Goal: Information Seeking & Learning: Learn about a topic

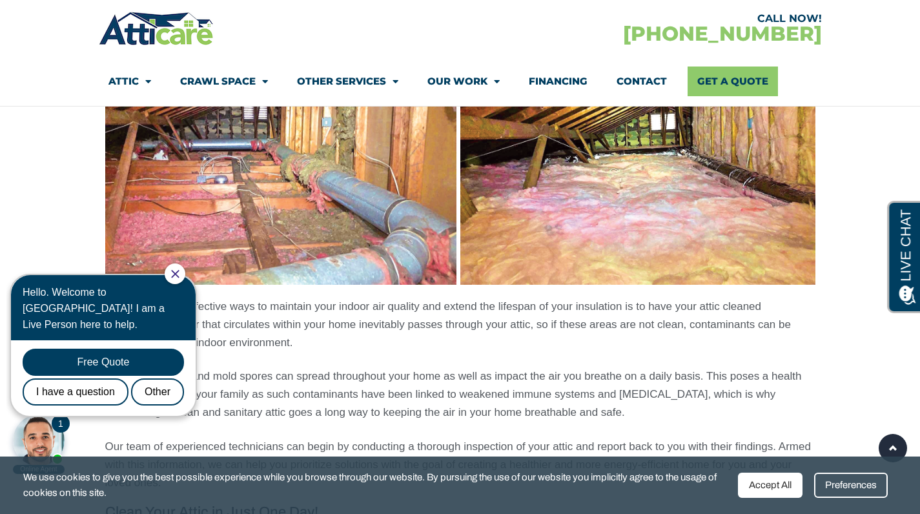
scroll to position [1020, 0]
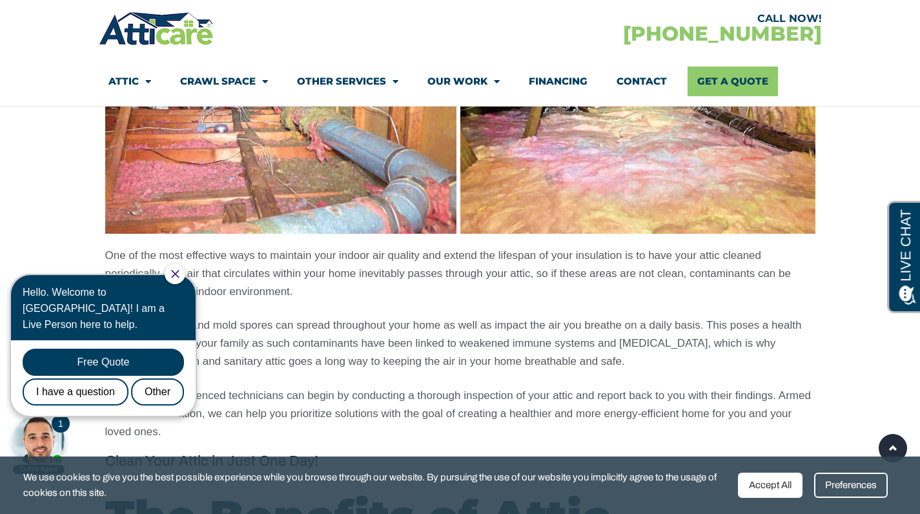
click at [179, 272] on icon "Close Chat" at bounding box center [175, 274] width 8 height 8
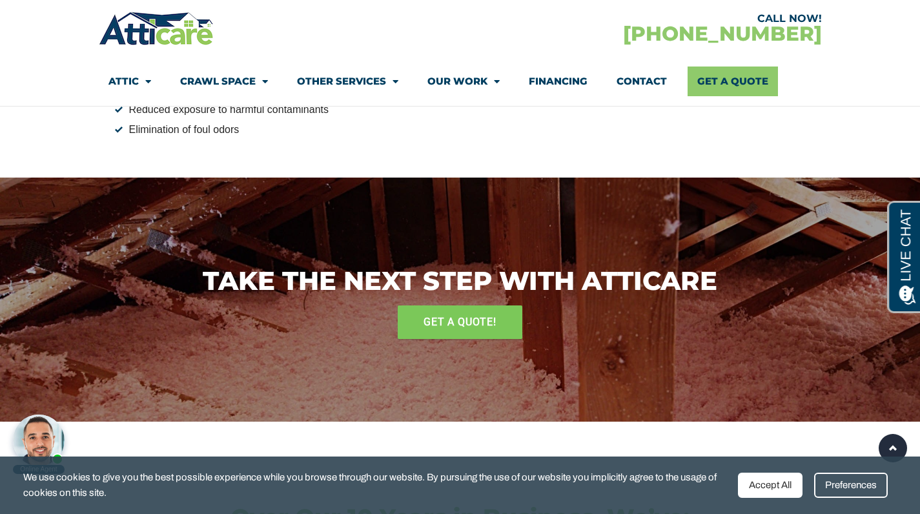
scroll to position [1615, 0]
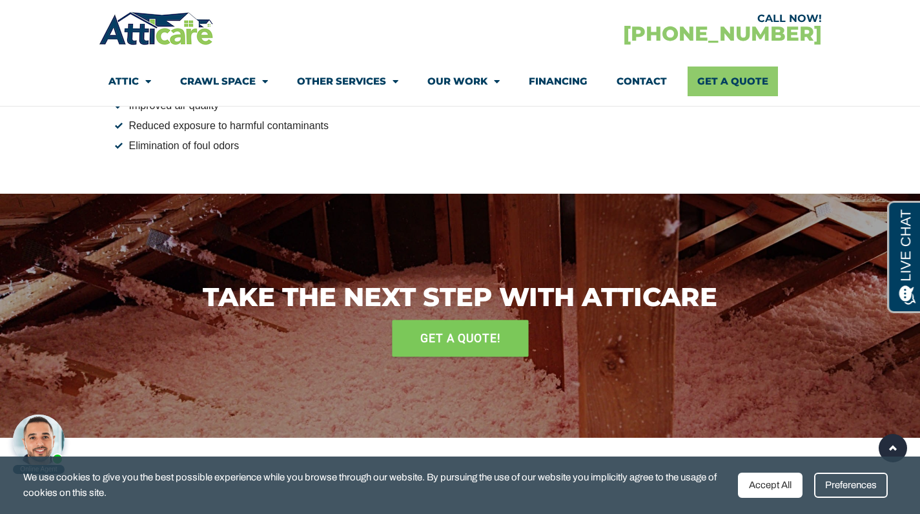
click at [455, 334] on span "GET A QUOTE!" at bounding box center [460, 338] width 80 height 23
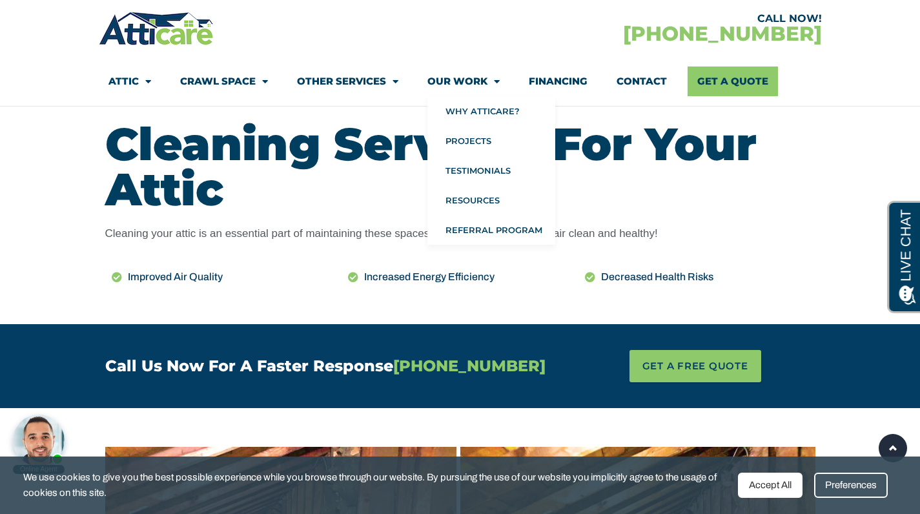
scroll to position [528, 0]
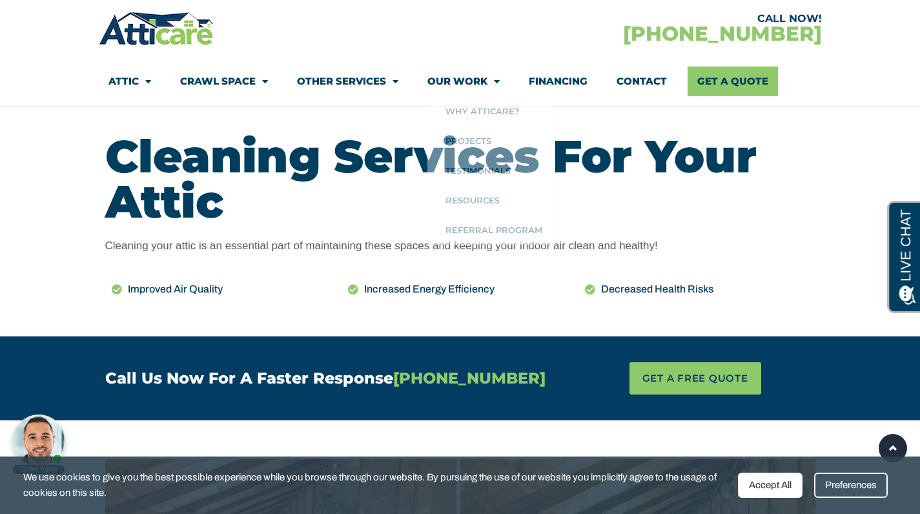
click at [816, 88] on section "Attic Attic Cleaning Rodent Proofing Air Sealing Insulation Whole House Fan Air…" at bounding box center [460, 81] width 723 height 49
click at [342, 43] on div at bounding box center [280, 28] width 362 height 37
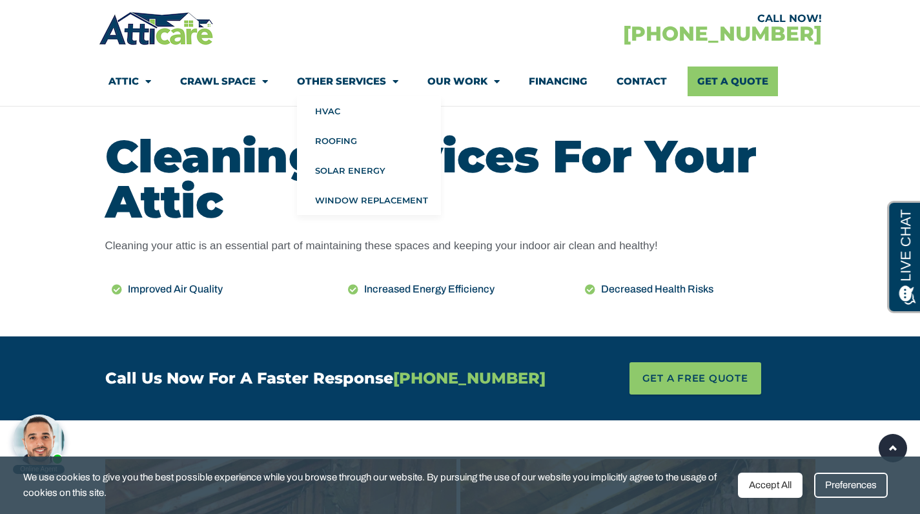
click at [396, 83] on span "Menu" at bounding box center [392, 81] width 12 height 23
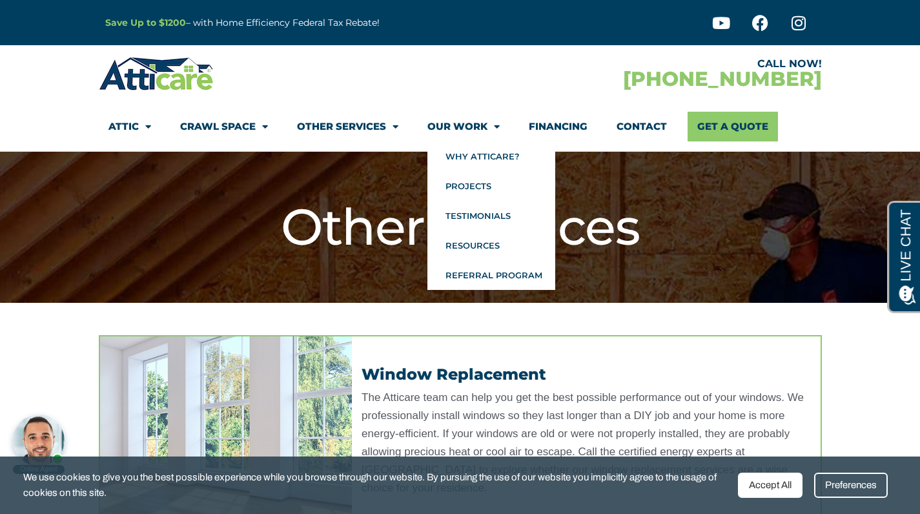
click at [387, 76] on div at bounding box center [280, 73] width 362 height 37
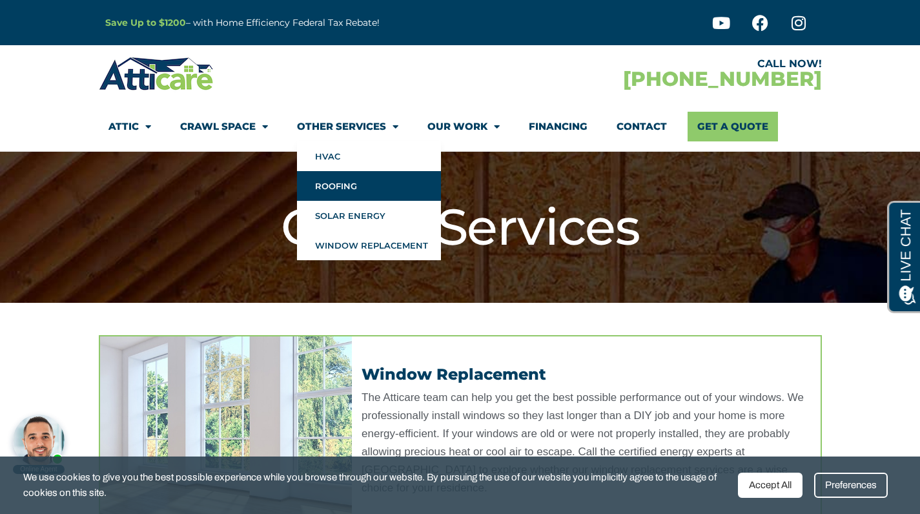
click at [356, 188] on link "Roofing" at bounding box center [369, 186] width 144 height 30
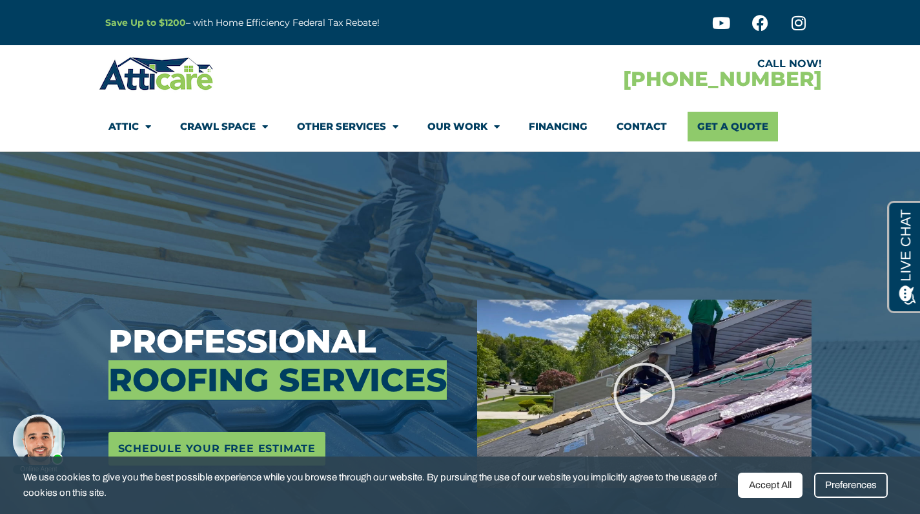
click at [302, 104] on section "Attic Attic Cleaning Rodent Proofing Air Sealing Insulation Whole House Fan Air…" at bounding box center [460, 126] width 723 height 49
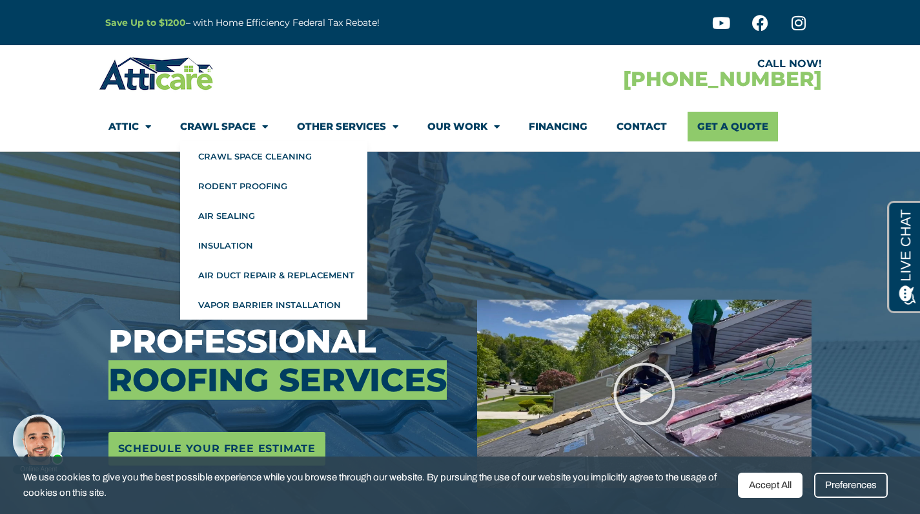
click at [263, 127] on span "Menu" at bounding box center [262, 127] width 12 height 23
